Goal: Complete application form

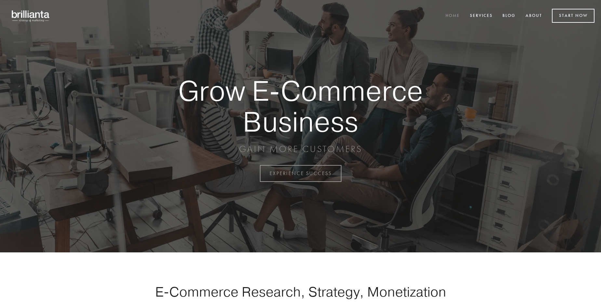
scroll to position [1705, 0]
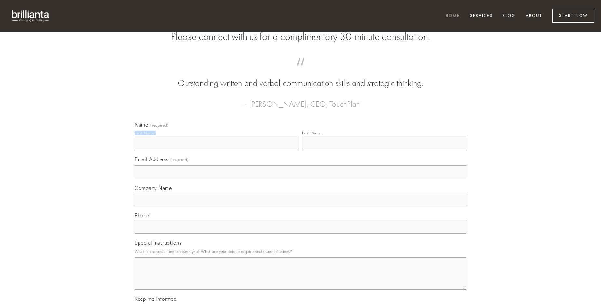
type input "[PERSON_NAME]"
click at [384, 150] on input "Last Name" at bounding box center [384, 143] width 164 height 14
type input "[PERSON_NAME]"
click at [301, 179] on input "Email Address (required)" at bounding box center [301, 173] width 332 height 14
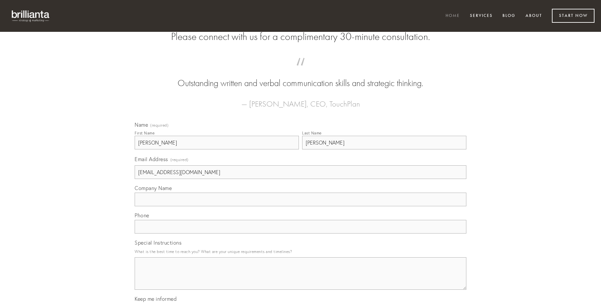
type input "[EMAIL_ADDRESS][DOMAIN_NAME]"
click at [301, 207] on input "Company Name" at bounding box center [301, 200] width 332 height 14
type input "ver"
click at [301, 234] on input "text" at bounding box center [301, 227] width 332 height 14
click at [301, 280] on textarea "Special Instructions" at bounding box center [301, 274] width 332 height 33
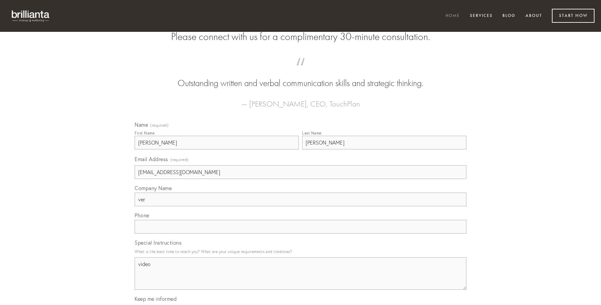
type textarea "video"
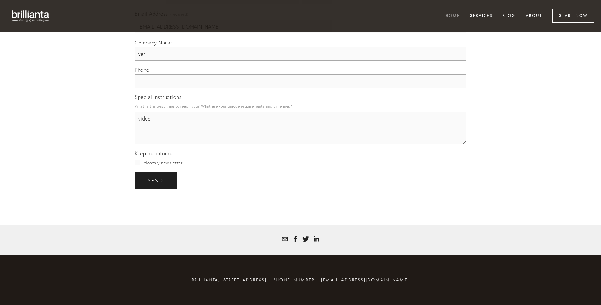
click at [156, 181] on span "send" at bounding box center [156, 181] width 16 height 6
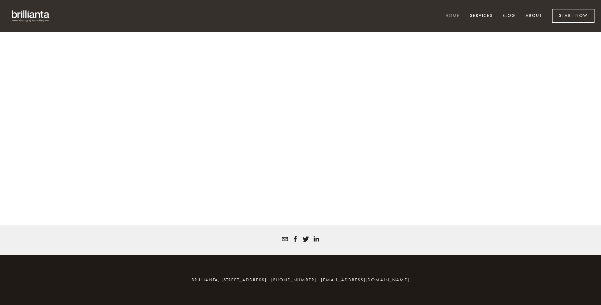
scroll to position [1696, 0]
